Goal: Task Accomplishment & Management: Manage account settings

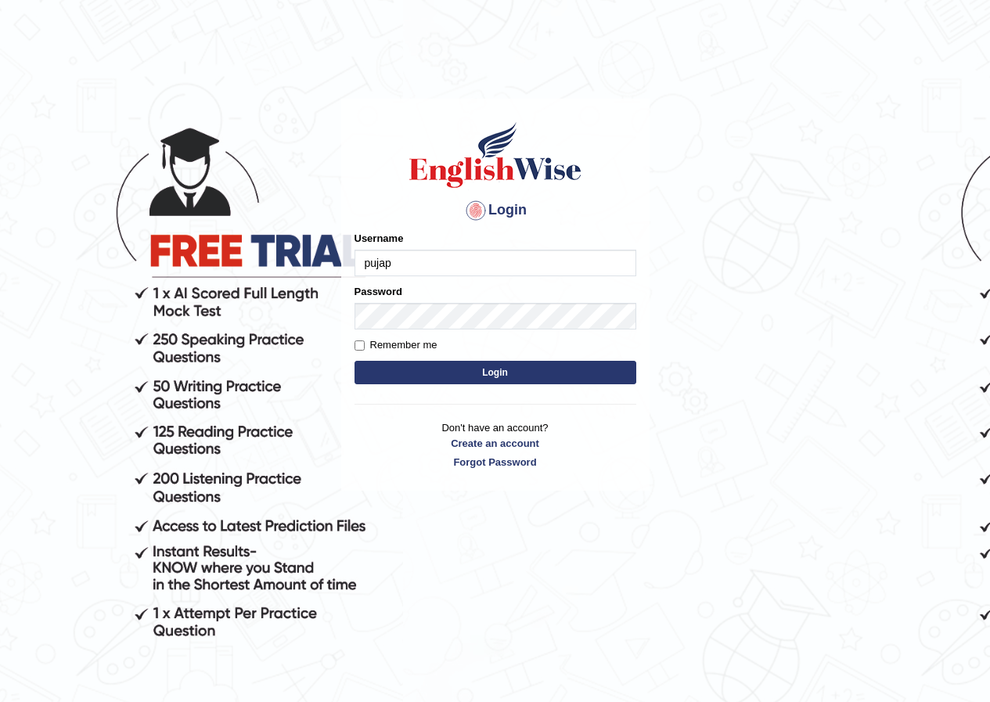
type input "pujap_"
type input "p"
click at [371, 260] on input "Pujap_parramatta" at bounding box center [496, 263] width 282 height 27
type input "pujap_parramatta"
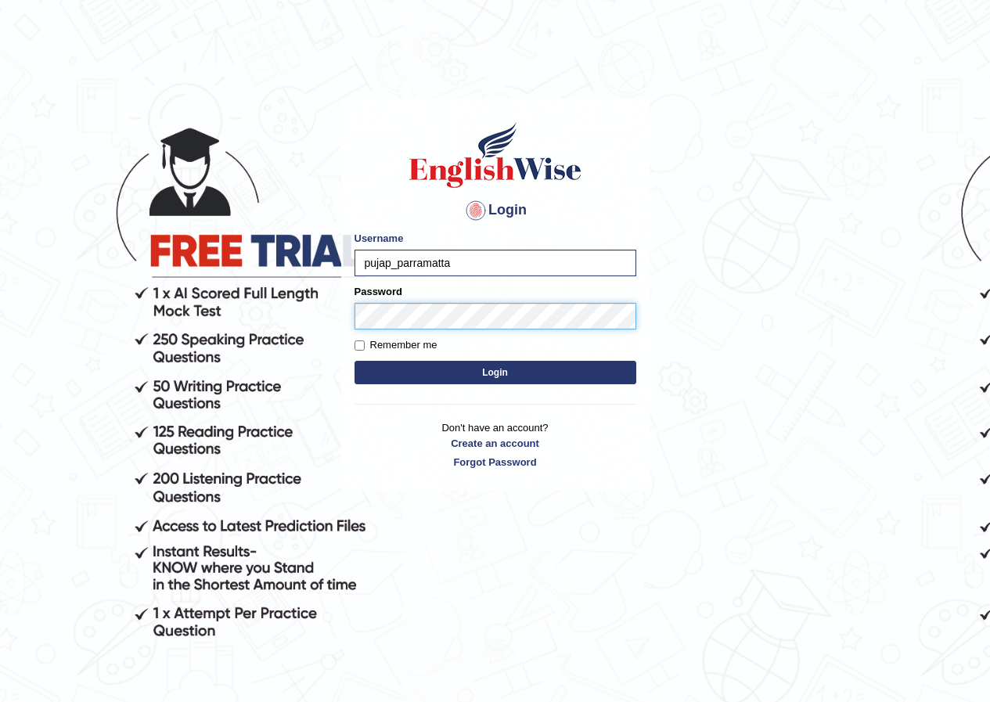
click at [355, 361] on button "Login" at bounding box center [496, 372] width 282 height 23
